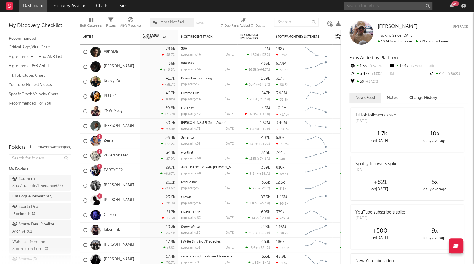
click at [375, 3] on input "text" at bounding box center [388, 5] width 89 height 7
click at [389, 3] on input "text" at bounding box center [388, 5] width 89 height 7
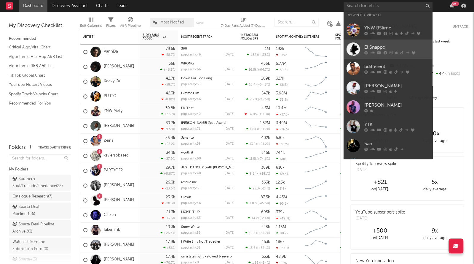
click at [378, 45] on div "El Snappo" at bounding box center [397, 47] width 65 height 7
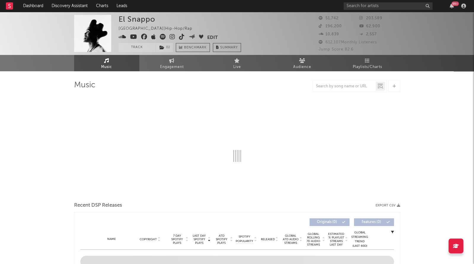
select select "6m"
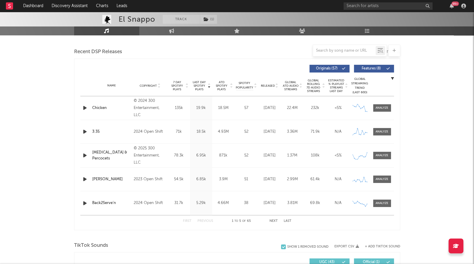
scroll to position [201, 0]
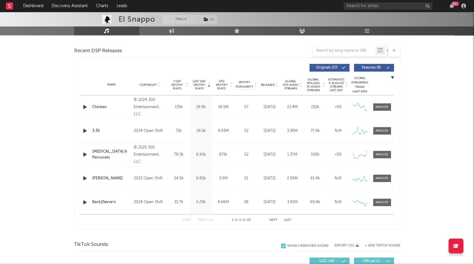
click at [271, 83] on span "Released" at bounding box center [268, 85] width 14 height 4
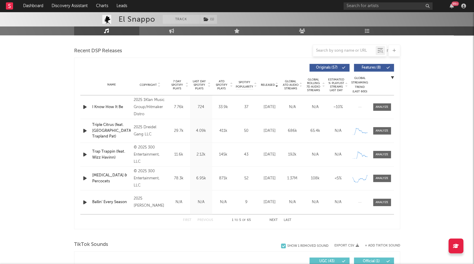
click at [271, 83] on span "Released" at bounding box center [268, 85] width 14 height 4
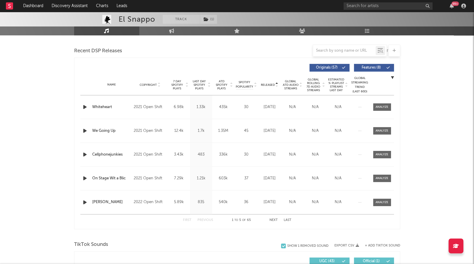
click at [271, 83] on span "Released" at bounding box center [268, 85] width 14 height 4
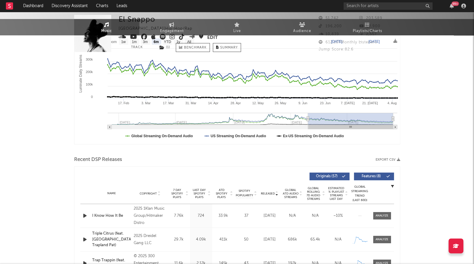
scroll to position [0, 0]
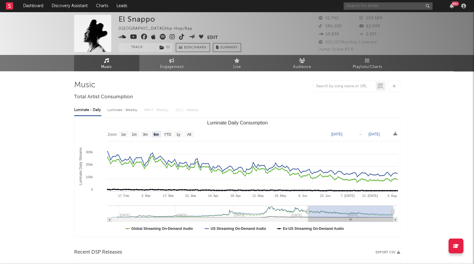
click at [381, 8] on input "text" at bounding box center [388, 5] width 89 height 7
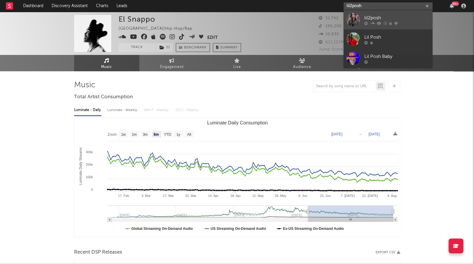
type input "lil2posh"
click at [367, 21] on icon at bounding box center [367, 23] width 4 height 4
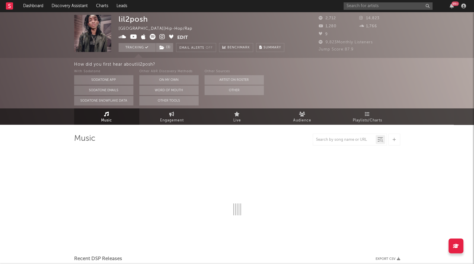
select select "6m"
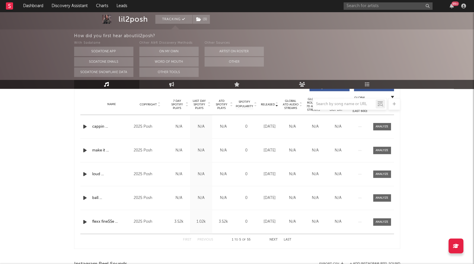
scroll to position [235, 0]
click at [378, 127] on div at bounding box center [382, 127] width 13 height 4
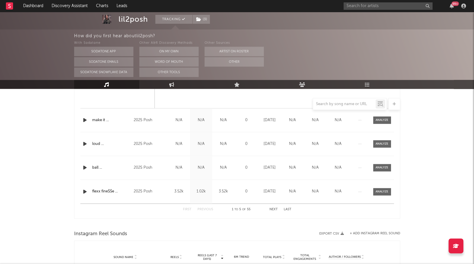
scroll to position [548, 0]
click at [377, 191] on div at bounding box center [382, 191] width 13 height 4
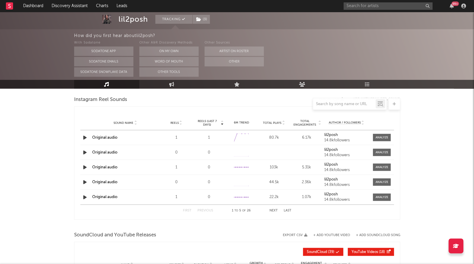
scroll to position [1118, 0]
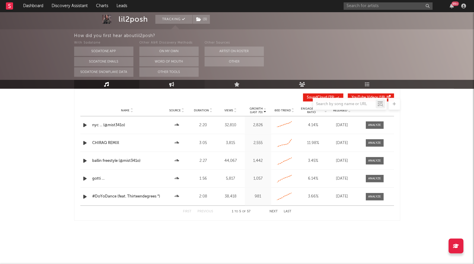
click at [162, 84] on link "Engagement" at bounding box center [171, 84] width 65 height 9
select select "1w"
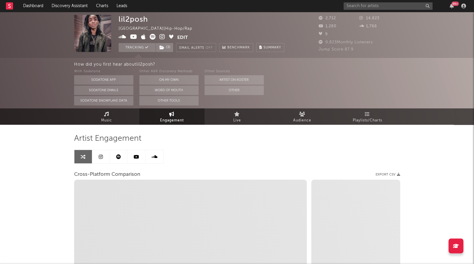
select select "1m"
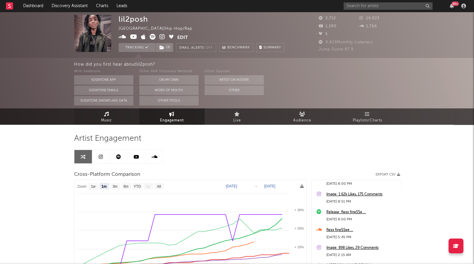
click at [90, 117] on link "Music" at bounding box center [106, 116] width 65 height 16
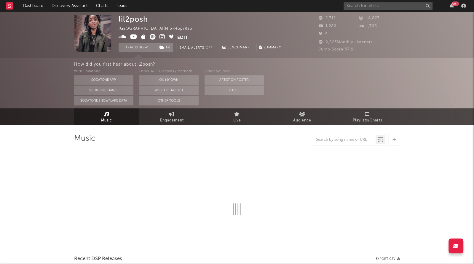
select select "6m"
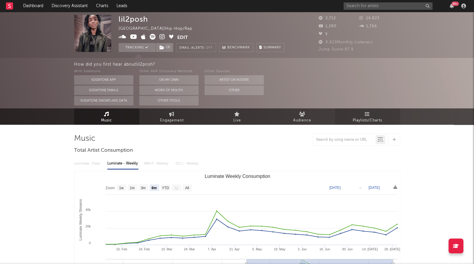
click at [359, 110] on link "Playlists/Charts" at bounding box center [367, 116] width 65 height 16
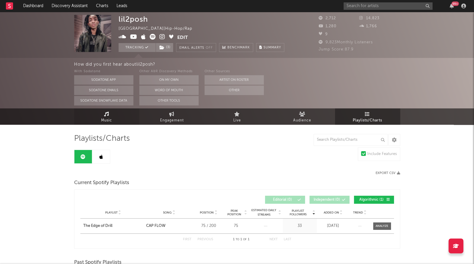
click at [126, 117] on link "Music" at bounding box center [106, 116] width 65 height 16
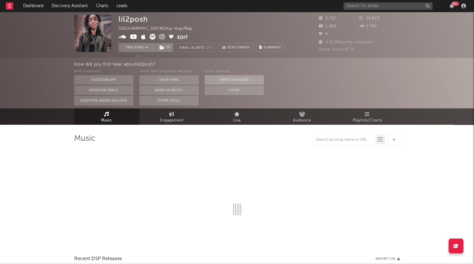
select select "6m"
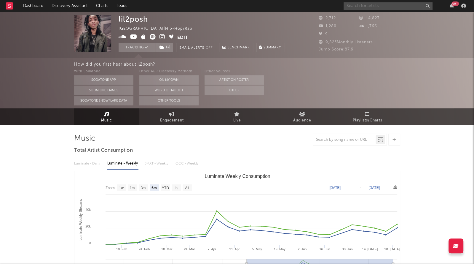
click at [352, 7] on input "text" at bounding box center [388, 5] width 89 height 7
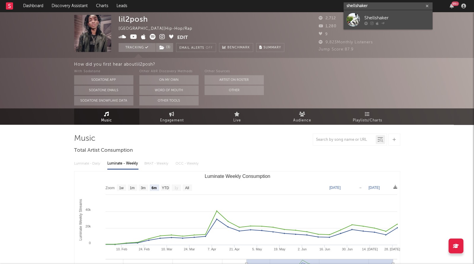
type input "shellshaker"
click at [376, 20] on div "Shellshaker" at bounding box center [397, 17] width 65 height 7
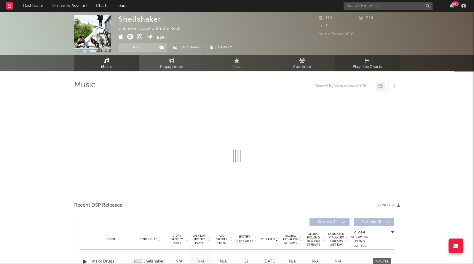
select select "1w"
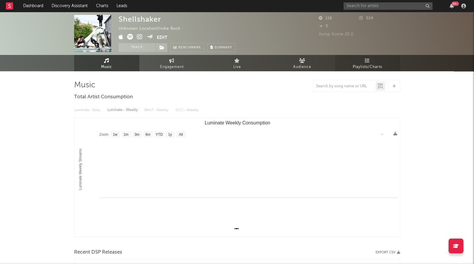
click at [356, 67] on span "Playlists/Charts" at bounding box center [367, 66] width 29 height 7
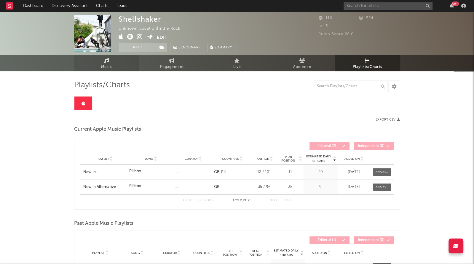
click at [125, 67] on link "Music" at bounding box center [106, 63] width 65 height 16
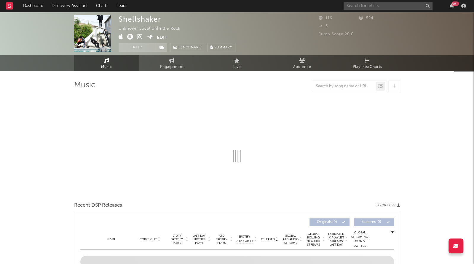
select select "1w"
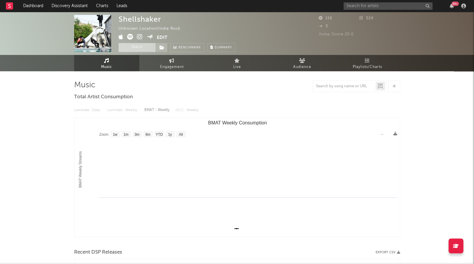
click at [134, 46] on button "Track" at bounding box center [137, 47] width 37 height 9
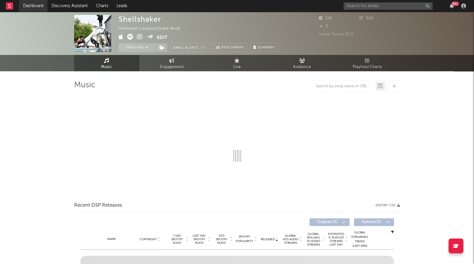
select select "1w"
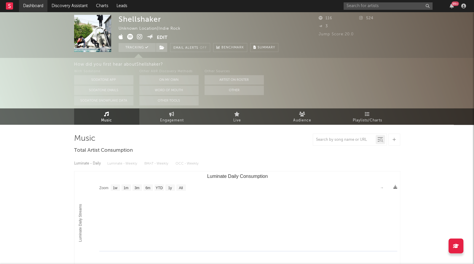
click at [31, 10] on link "Dashboard" at bounding box center [33, 6] width 28 height 12
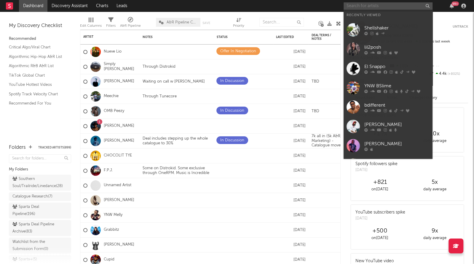
click at [394, 6] on input "text" at bounding box center [388, 5] width 89 height 7
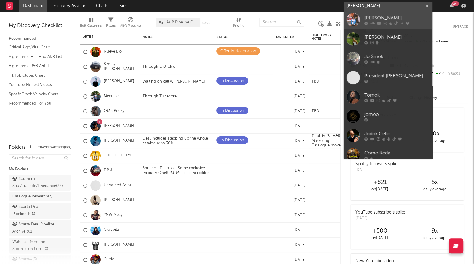
type input "[PERSON_NAME]"
click at [366, 12] on link "[PERSON_NAME]" at bounding box center [388, 19] width 89 height 19
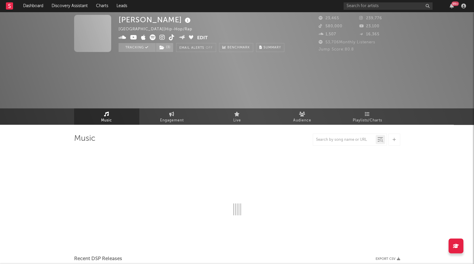
select select "6m"
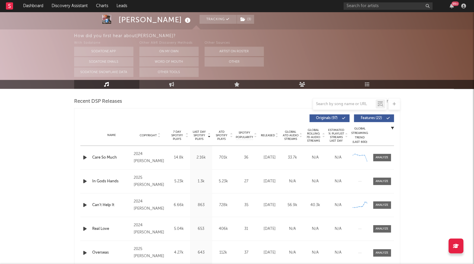
scroll to position [206, 0]
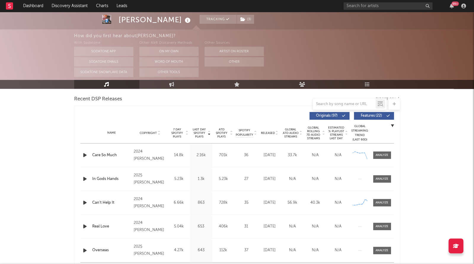
click at [270, 136] on div "Name Copyright Label Album Names Composer Names 7 Day Spotify Plays Last Day Sp…" at bounding box center [237, 133] width 314 height 21
click at [270, 133] on span "Released" at bounding box center [268, 133] width 14 height 4
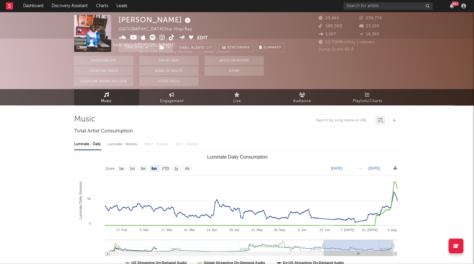
scroll to position [0, 0]
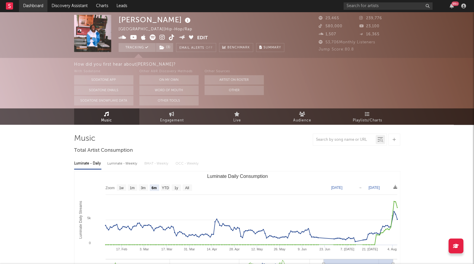
click at [40, 6] on link "Dashboard" at bounding box center [33, 6] width 28 height 12
